Goal: Transaction & Acquisition: Purchase product/service

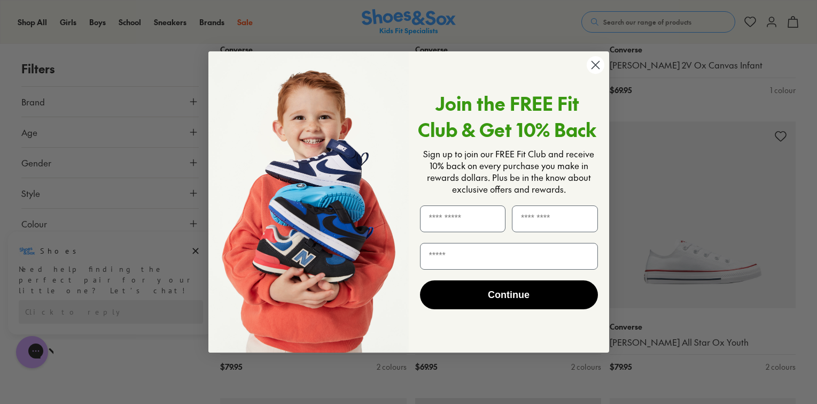
click at [595, 62] on circle "Close dialog" at bounding box center [595, 65] width 18 height 18
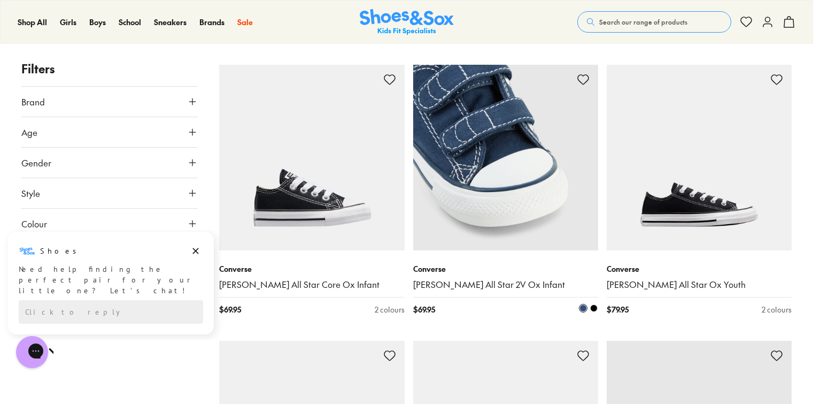
scroll to position [1577, 0]
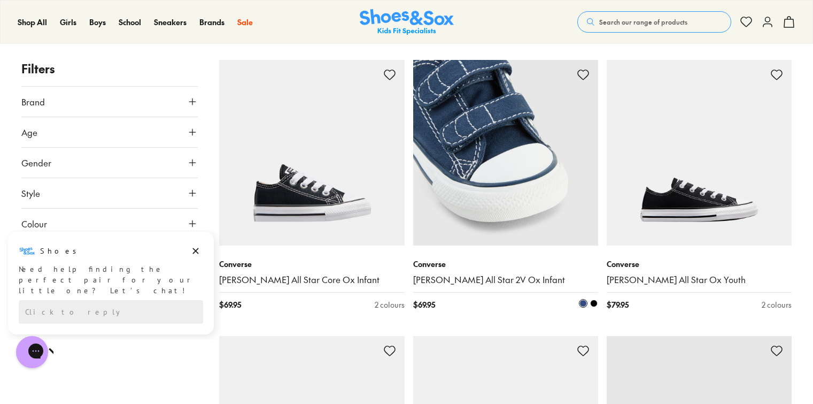
click at [497, 177] on img at bounding box center [505, 152] width 185 height 185
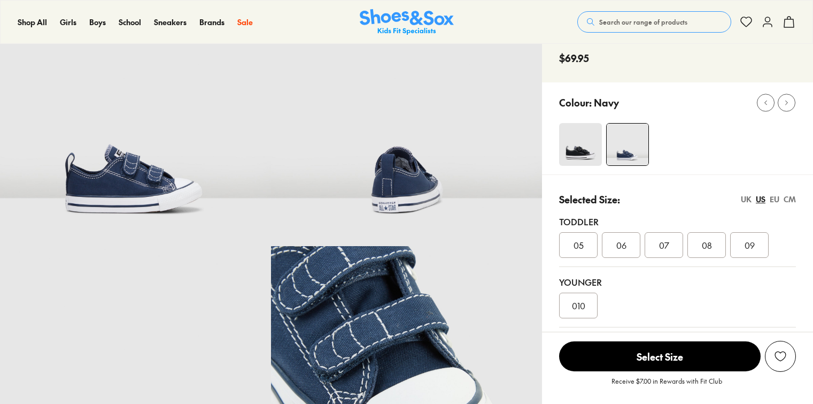
scroll to position [108, 0]
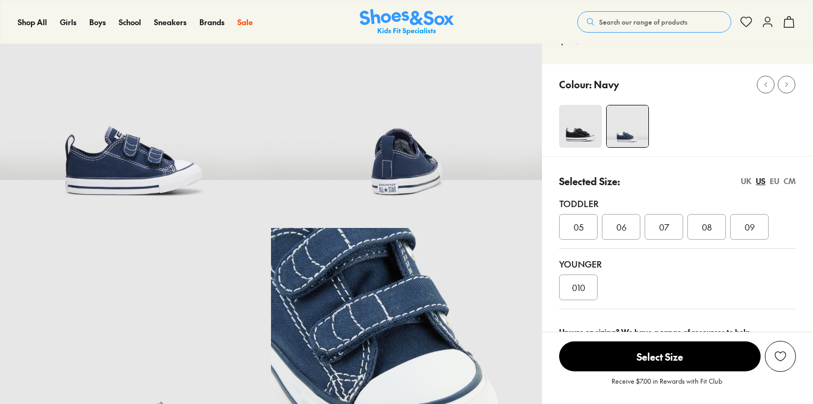
select select "*"
